Goal: Book appointment/travel/reservation

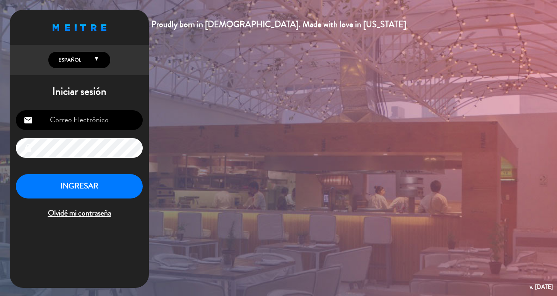
type input "[EMAIL_ADDRESS][DOMAIN_NAME]"
click at [83, 183] on button "INGRESAR" at bounding box center [79, 186] width 127 height 24
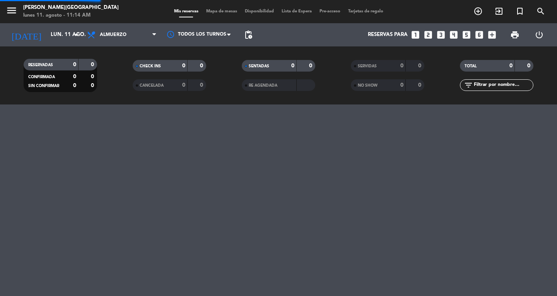
click at [6, 13] on icon "menu" at bounding box center [12, 11] width 12 height 12
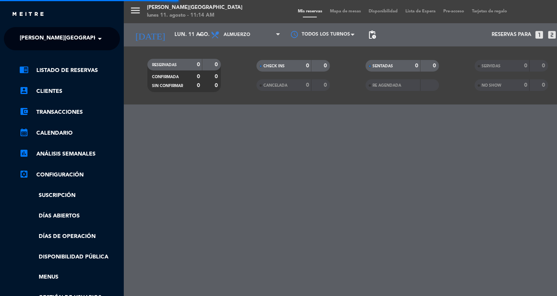
click at [51, 39] on span "[PERSON_NAME][GEOGRAPHIC_DATA]" at bounding box center [71, 39] width 102 height 16
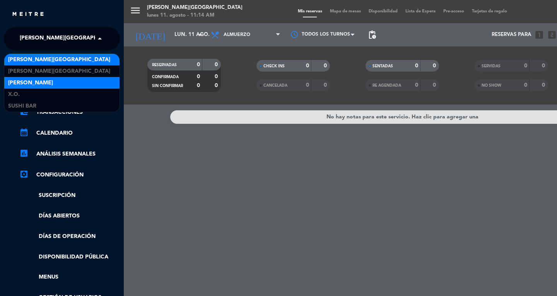
click at [26, 83] on span "[PERSON_NAME]" at bounding box center [30, 83] width 45 height 9
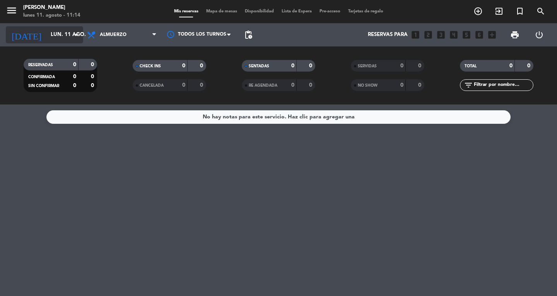
click at [52, 35] on input "lun. 11 ago." at bounding box center [81, 35] width 68 height 14
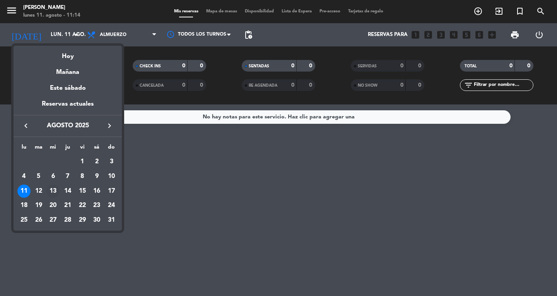
click at [54, 189] on div "13" at bounding box center [52, 191] width 13 height 13
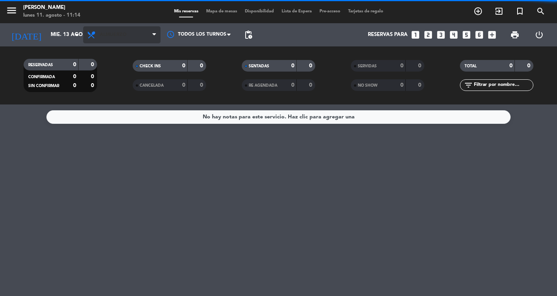
click at [122, 40] on span "Almuerzo" at bounding box center [121, 34] width 77 height 17
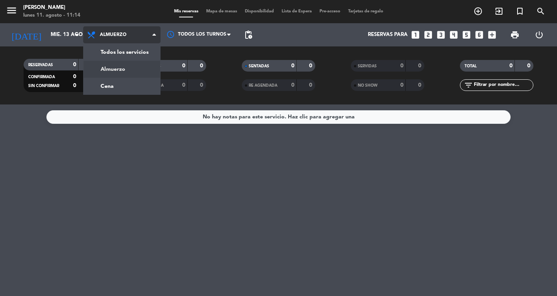
click at [103, 82] on div "menu Don Diablo lunes 11. agosto - 11:14 Mis reservas Mapa de mesas Disponibili…" at bounding box center [278, 52] width 557 height 105
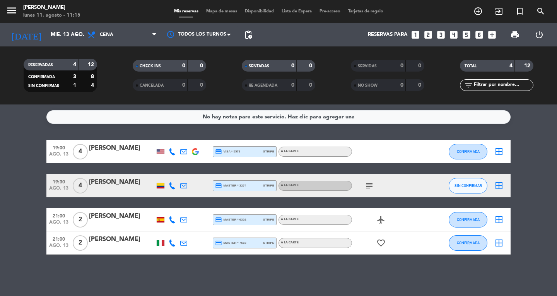
click at [541, 153] on bookings-row "19:00 ago. 13 4 [PERSON_NAME] credit_card visa * 5579 stripe A la carte CONFIRM…" at bounding box center [278, 197] width 557 height 115
click at [107, 30] on span "Cena" at bounding box center [121, 34] width 77 height 17
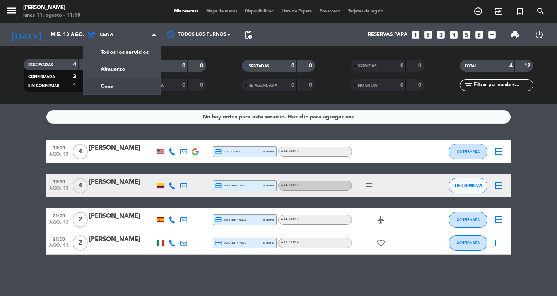
click at [30, 133] on div "No hay notas para este servicio. Haz clic para agregar una 19:00 ago. 13 4 [PER…" at bounding box center [278, 201] width 557 height 192
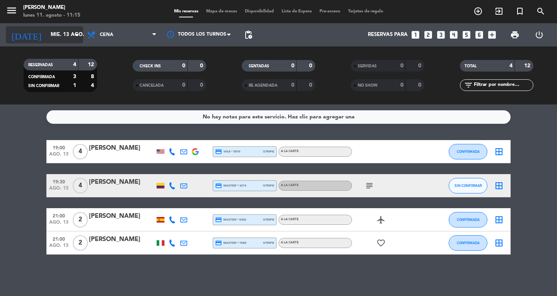
click at [51, 35] on input "mié. 13 ago." at bounding box center [81, 35] width 68 height 14
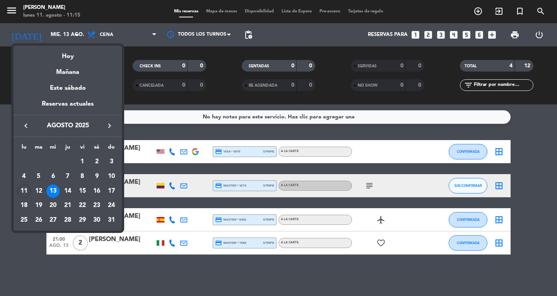
click at [516, 200] on div at bounding box center [278, 148] width 557 height 296
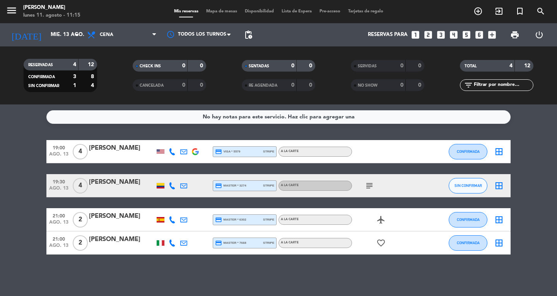
click at [47, 176] on div "19:30 ago. 13" at bounding box center [58, 185] width 25 height 23
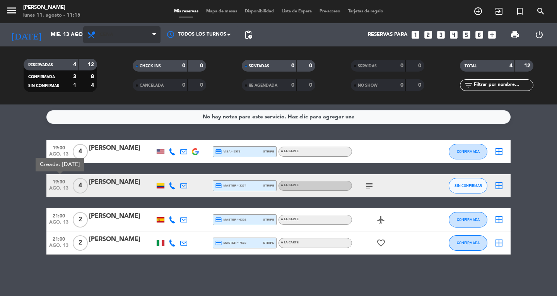
click at [114, 38] on span "Cena" at bounding box center [121, 34] width 77 height 17
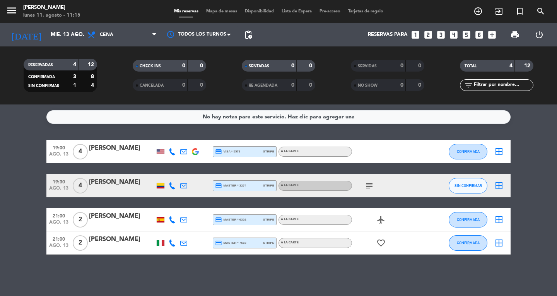
click at [37, 123] on service-notes "No hay notas para este servicio. Haz clic para agregar una" at bounding box center [278, 117] width 557 height 14
click at [47, 37] on input "mié. 13 ago." at bounding box center [81, 35] width 68 height 14
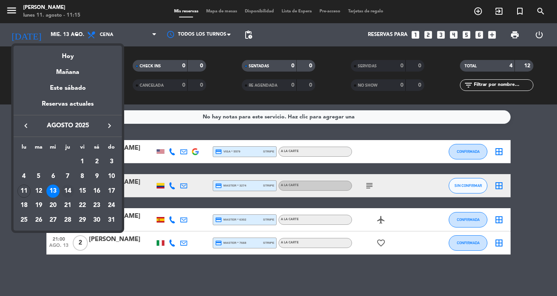
click at [69, 189] on div "14" at bounding box center [67, 191] width 13 height 13
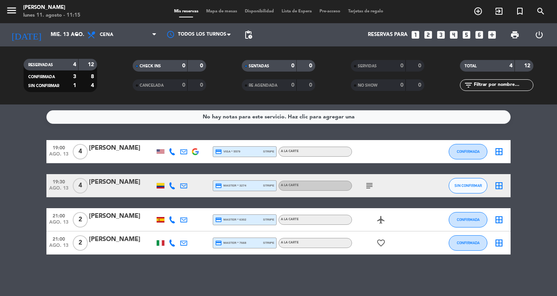
type input "jue. 14 ago."
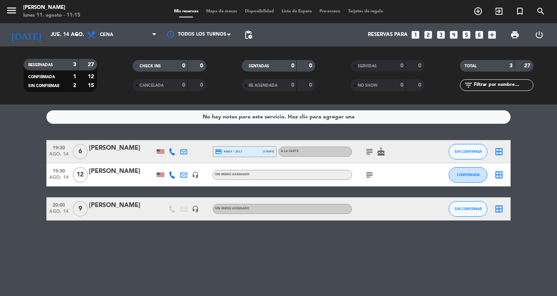
click at [365, 175] on icon "subject" at bounding box center [369, 174] width 9 height 9
click at [93, 217] on div at bounding box center [122, 214] width 66 height 6
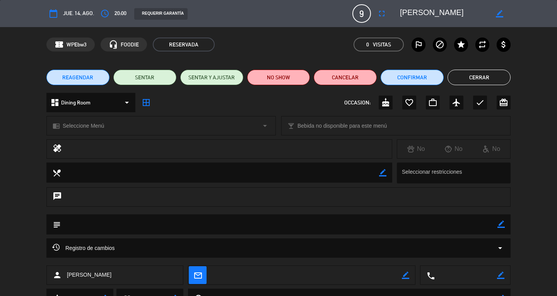
click at [477, 79] on button "Cerrar" at bounding box center [479, 77] width 63 height 15
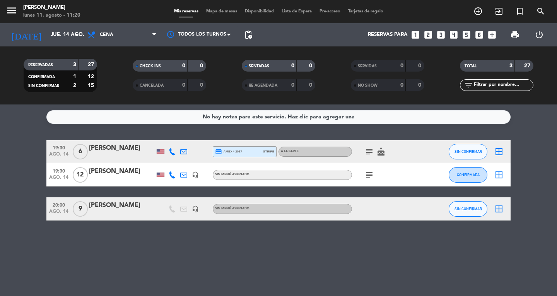
click at [107, 177] on div at bounding box center [122, 180] width 66 height 6
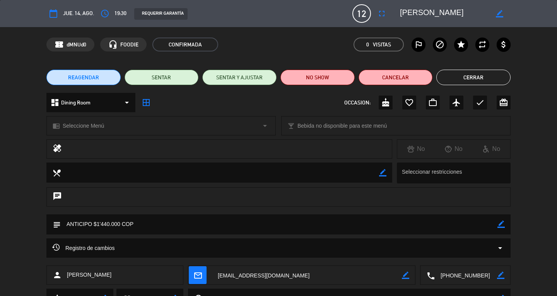
click at [34, 118] on div "dashboard Dining Room arrow_drop_down border_all OCCASION: cake favorite_border…" at bounding box center [278, 106] width 557 height 27
click at [53, 14] on icon "calendar_today" at bounding box center [53, 13] width 9 height 9
click at [85, 77] on span "REAGENDAR" at bounding box center [83, 78] width 31 height 8
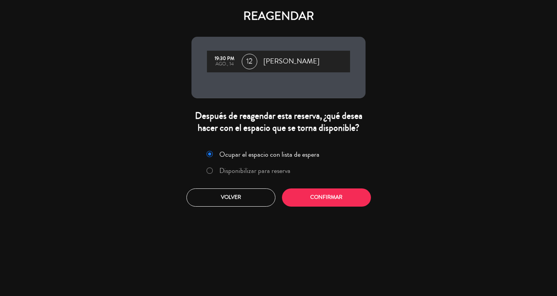
click at [209, 170] on input "Disponibilizar para reserva" at bounding box center [209, 170] width 5 height 5
radio input "true"
click at [306, 198] on button "Confirmar" at bounding box center [326, 197] width 89 height 18
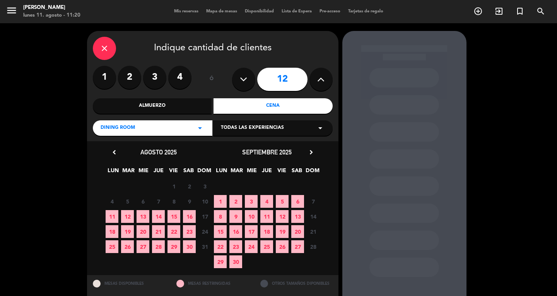
click at [143, 217] on span "13" at bounding box center [143, 216] width 13 height 13
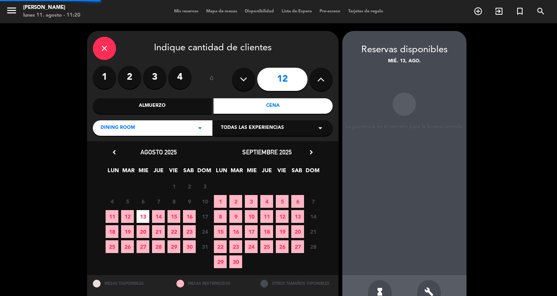
scroll to position [19, 0]
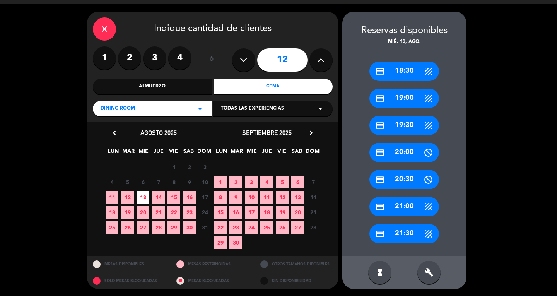
click at [60, 156] on div "close Indique cantidad de clientes 1 2 3 4 ó 12 Almuerzo Cena Dining Room arrow…" at bounding box center [278, 150] width 557 height 293
click at [416, 96] on div "credit_card 19:00" at bounding box center [405, 98] width 70 height 19
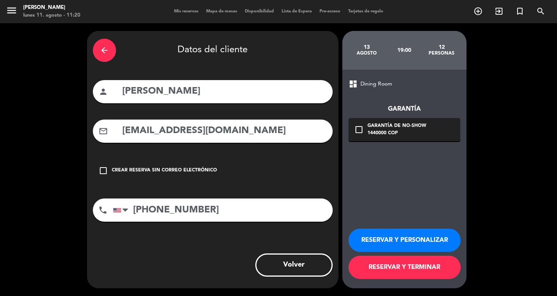
scroll to position [0, 0]
click at [425, 269] on button "RESERVAR Y TERMINAR" at bounding box center [405, 267] width 112 height 23
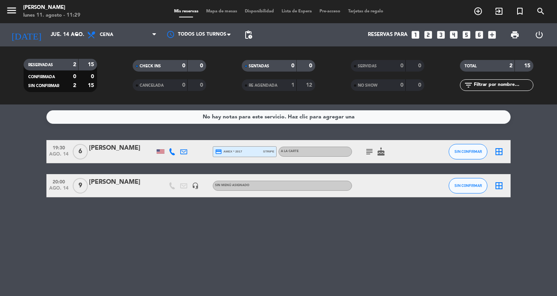
click at [140, 219] on div "No hay notas para este servicio. Haz clic para agregar una 19:30 ago. 14 6 SKY …" at bounding box center [278, 201] width 557 height 192
click at [156, 224] on div "No hay notas para este servicio. Haz clic para agregar una 19:30 ago. 14 6 SKY …" at bounding box center [278, 201] width 557 height 192
click at [141, 221] on div "No hay notas para este servicio. Haz clic para agregar una 19:30 ago. 14 6 SKY …" at bounding box center [278, 201] width 557 height 192
click at [427, 36] on icon "looks_two" at bounding box center [428, 35] width 10 height 10
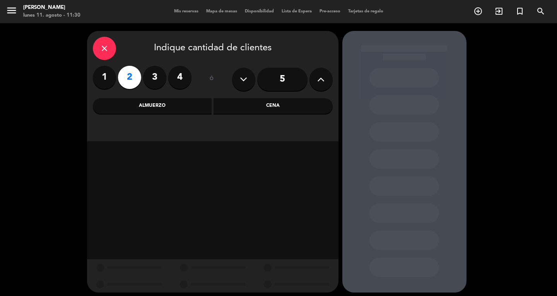
click at [257, 109] on div "Cena" at bounding box center [273, 105] width 119 height 15
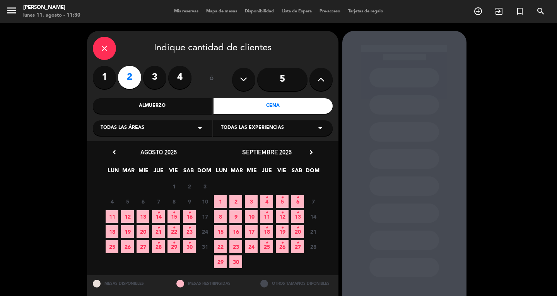
click at [111, 216] on span "11" at bounding box center [112, 216] width 13 height 13
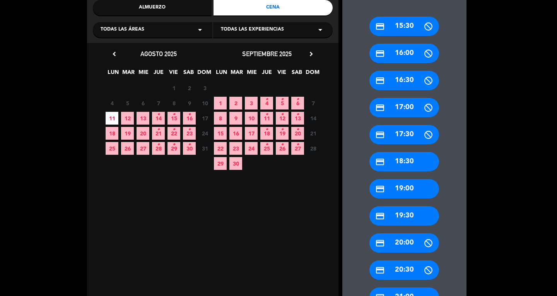
scroll to position [99, 0]
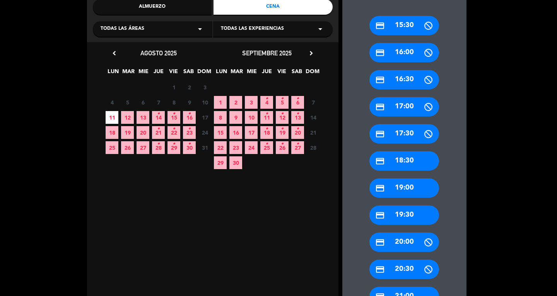
click at [413, 216] on div "credit_card 19:30" at bounding box center [405, 215] width 70 height 19
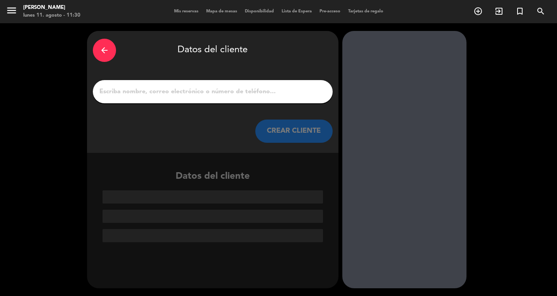
scroll to position [0, 0]
click at [246, 118] on div "arrow_back Datos del cliente CREAR CLIENTE" at bounding box center [213, 92] width 252 height 122
click at [254, 93] on input "1" at bounding box center [213, 91] width 228 height 11
click at [131, 91] on input "1" at bounding box center [213, 91] width 228 height 11
click at [132, 96] on input "1" at bounding box center [213, 91] width 228 height 11
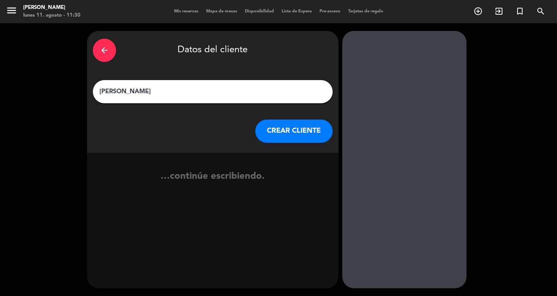
type input "[PERSON_NAME]"
click at [286, 133] on button "CREAR CLIENTE" at bounding box center [293, 131] width 77 height 23
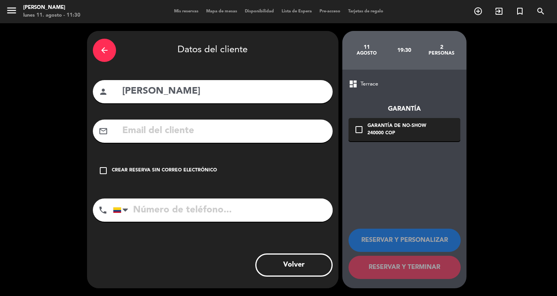
click at [123, 129] on input "text" at bounding box center [225, 131] width 206 height 16
click at [151, 216] on input "tel" at bounding box center [223, 210] width 220 height 23
paste input "[PHONE_NUMBER]"
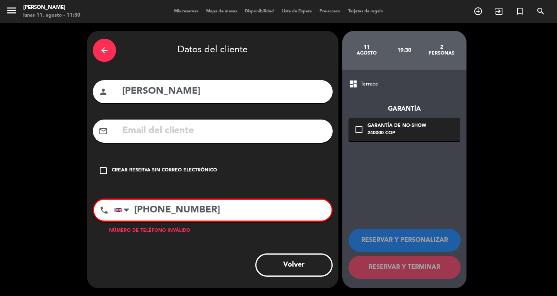
type input "[PHONE_NUMBER]"
click at [163, 132] on input "text" at bounding box center [225, 131] width 206 height 16
click at [101, 171] on icon "check_box_outline_blank" at bounding box center [103, 170] width 9 height 9
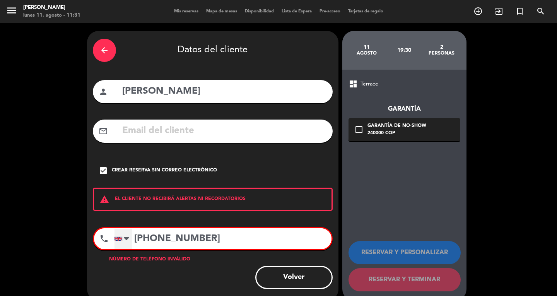
drag, startPoint x: 212, startPoint y: 236, endPoint x: 122, endPoint y: 233, distance: 90.2
click at [122, 233] on div "[GEOGRAPHIC_DATA] +1 [GEOGRAPHIC_DATA] +44 [GEOGRAPHIC_DATA] ([GEOGRAPHIC_DATA]…" at bounding box center [223, 238] width 218 height 21
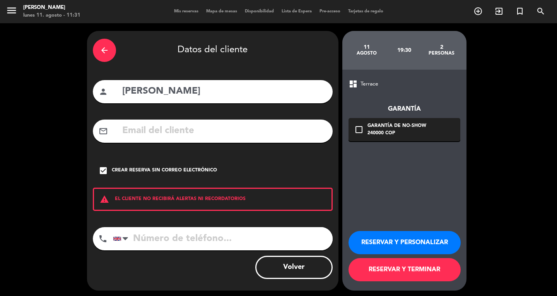
click at [409, 267] on button "RESERVAR Y TERMINAR" at bounding box center [405, 269] width 112 height 23
